Goal: Entertainment & Leisure: Consume media (video, audio)

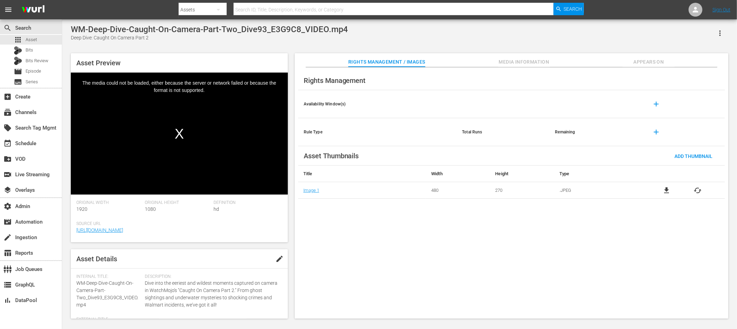
click at [316, 36] on div "Deep Dive: Caught On Camera Part 2" at bounding box center [209, 37] width 277 height 7
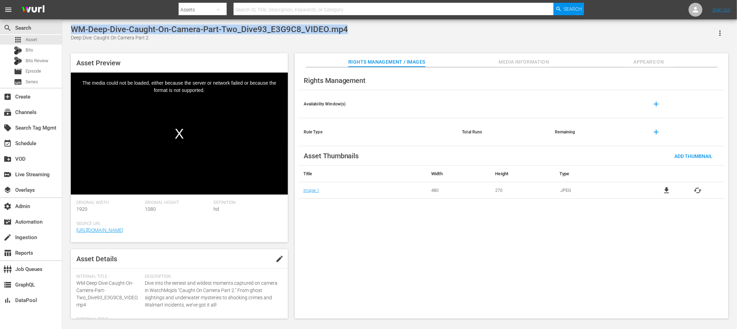
drag, startPoint x: 347, startPoint y: 31, endPoint x: 142, endPoint y: 144, distance: 234.2
click at [71, 33] on div "WM-Deep-Dive-Caught-On-Camera-Part-Two_Dive93_E3G9C8_VIDEO.mp4 Deep Dive: Caugh…" at bounding box center [400, 33] width 658 height 17
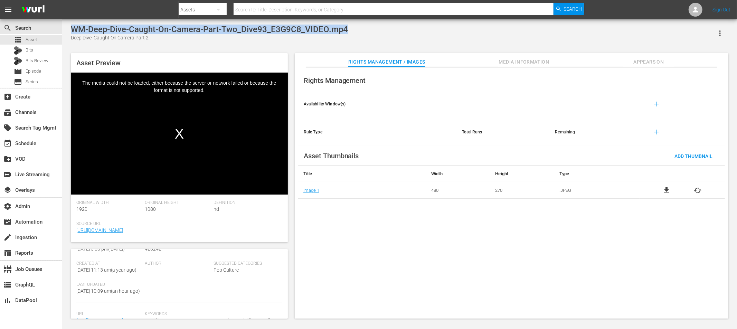
scroll to position [135, 0]
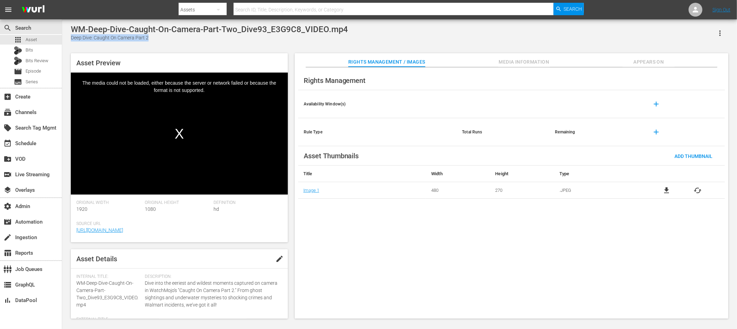
drag, startPoint x: 150, startPoint y: 38, endPoint x: 72, endPoint y: 37, distance: 77.8
click at [72, 37] on div "Deep Dive: Caught On Camera Part 2" at bounding box center [209, 37] width 277 height 7
copy div "Deep Dive: Caught On Camera Part 2"
